Goal: Navigation & Orientation: Find specific page/section

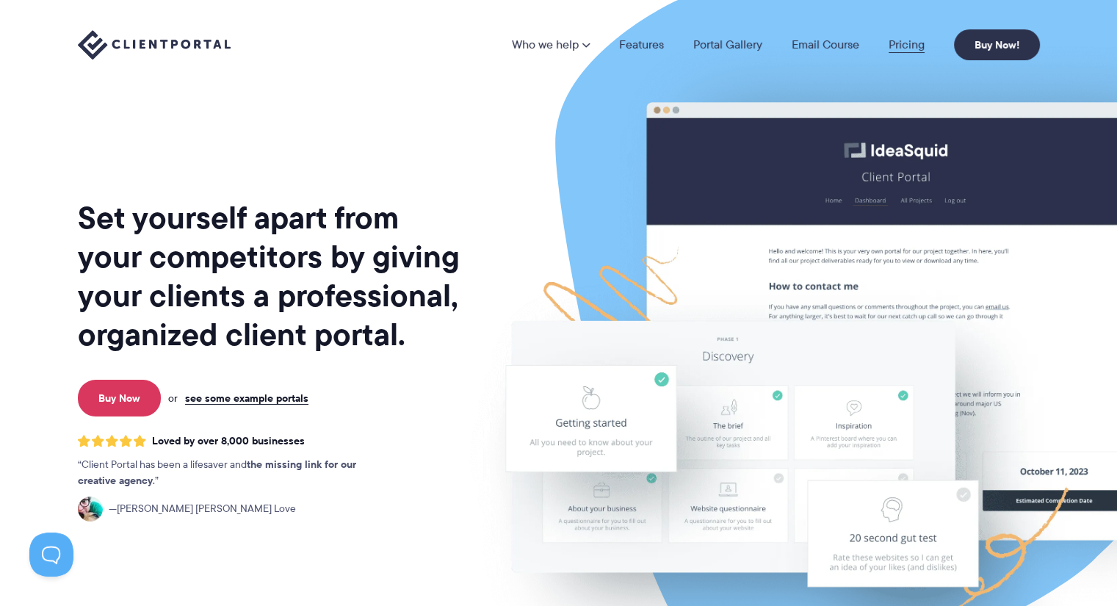
click at [910, 46] on link "Pricing" at bounding box center [907, 45] width 36 height 12
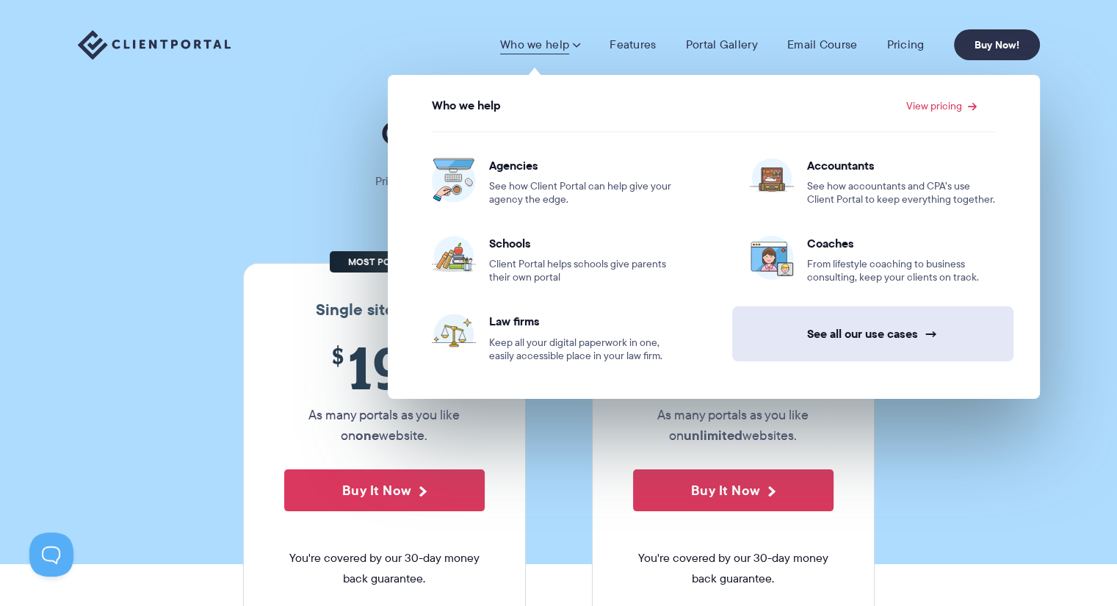
click at [865, 334] on link "See all our use cases →" at bounding box center [872, 333] width 281 height 55
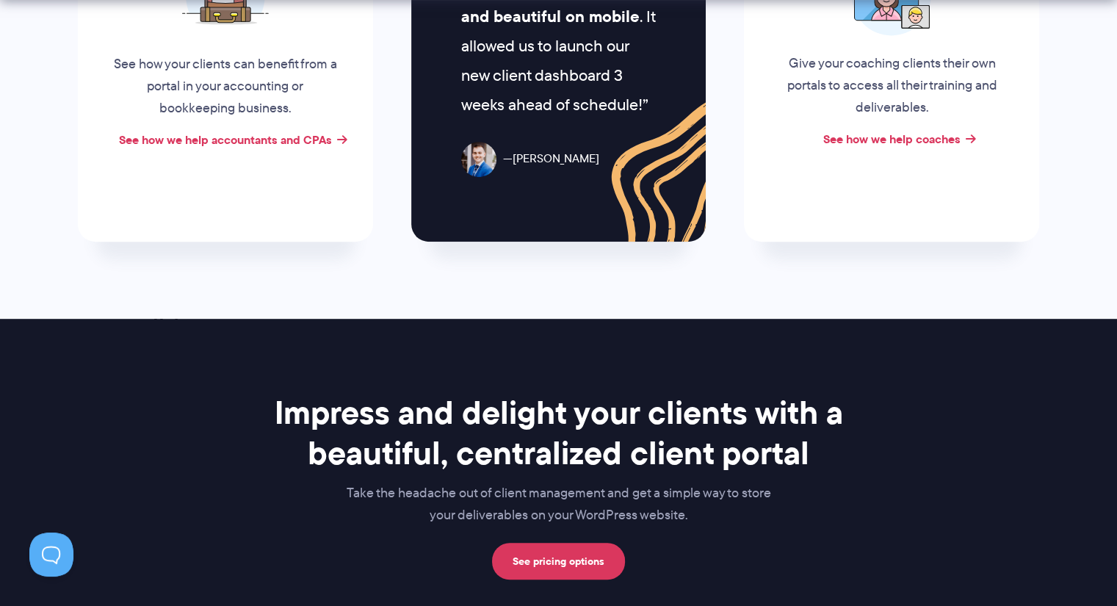
scroll to position [955, 0]
